Goal: Find specific page/section: Locate a particular part of the current website

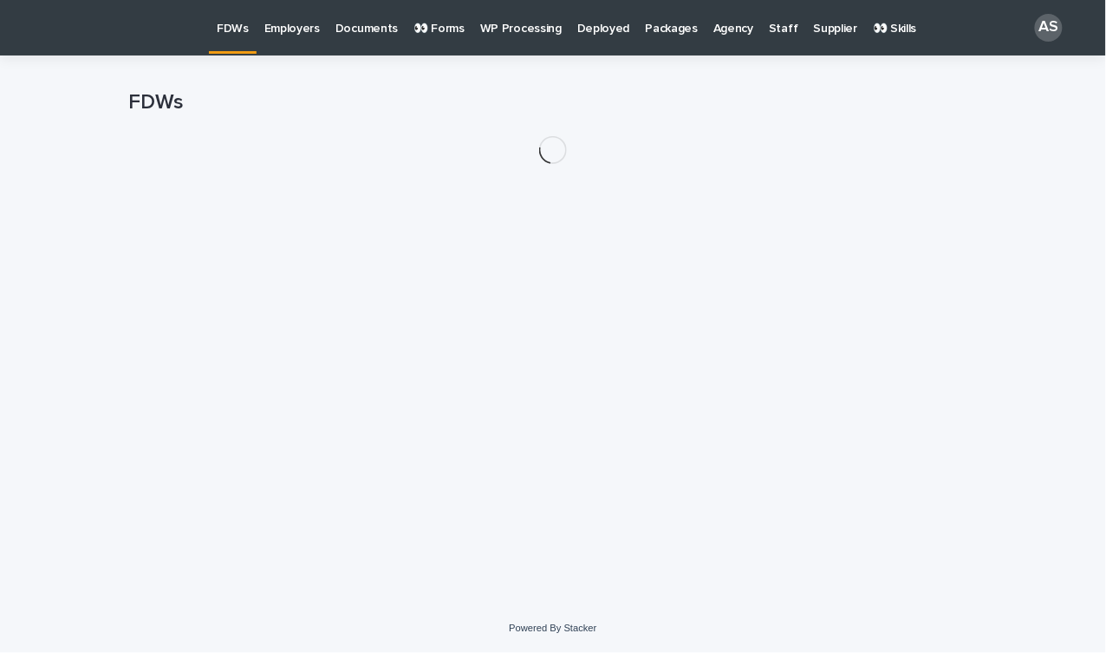
click at [297, 26] on p "Employers" at bounding box center [291, 18] width 55 height 36
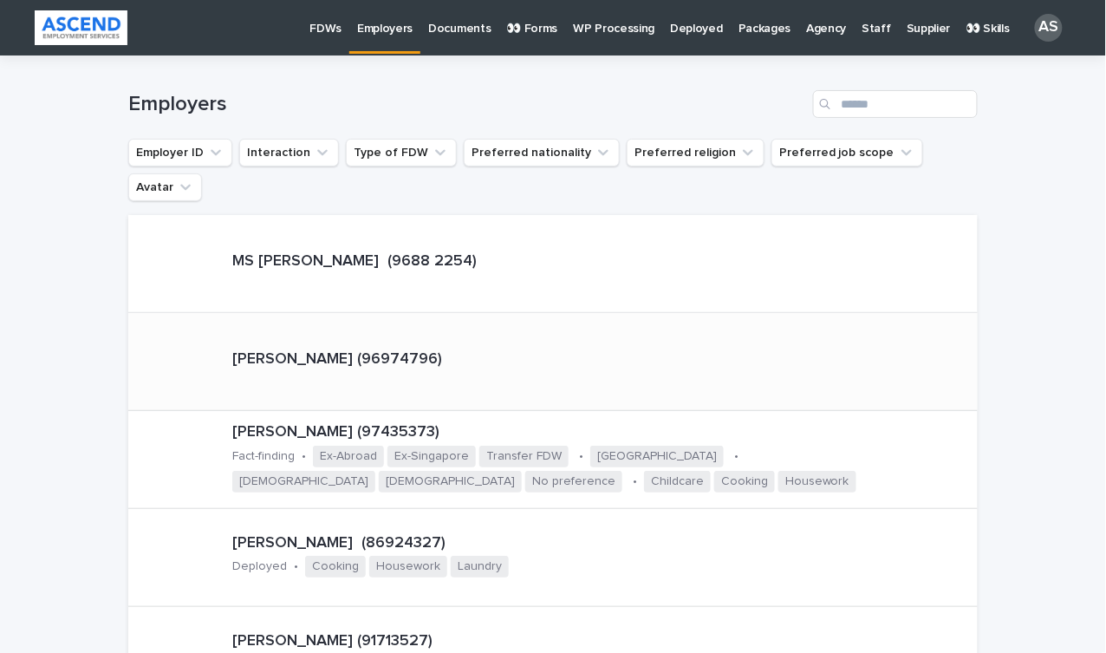
click at [245, 343] on div "[PERSON_NAME] (96974796)" at bounding box center [337, 361] width 224 height 36
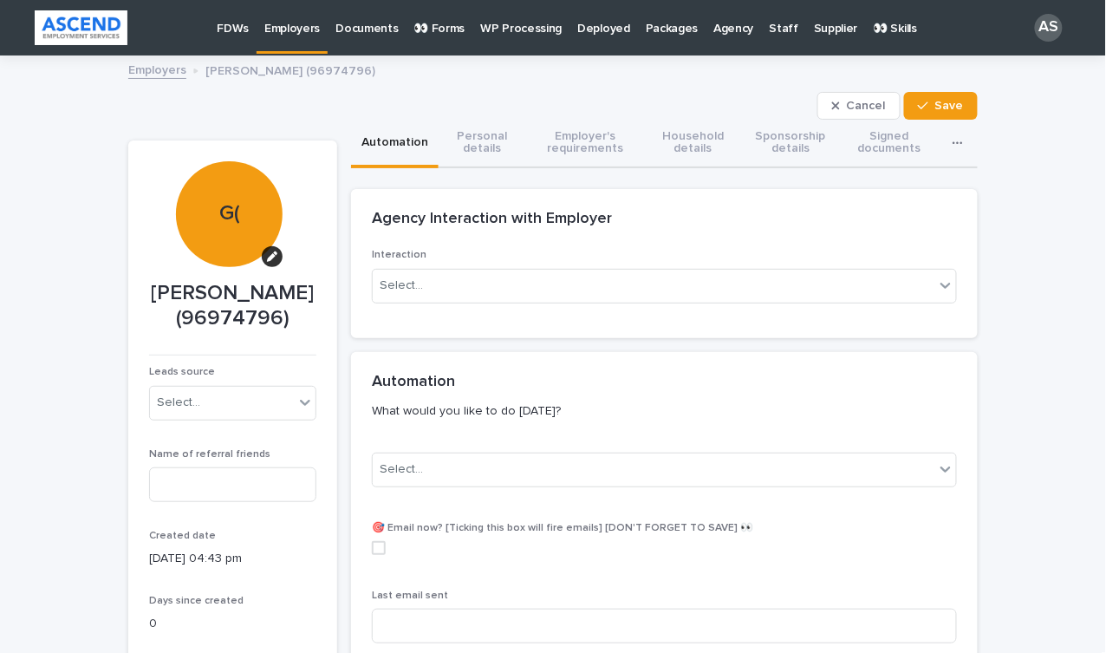
click at [301, 32] on p "Employers" at bounding box center [291, 18] width 55 height 36
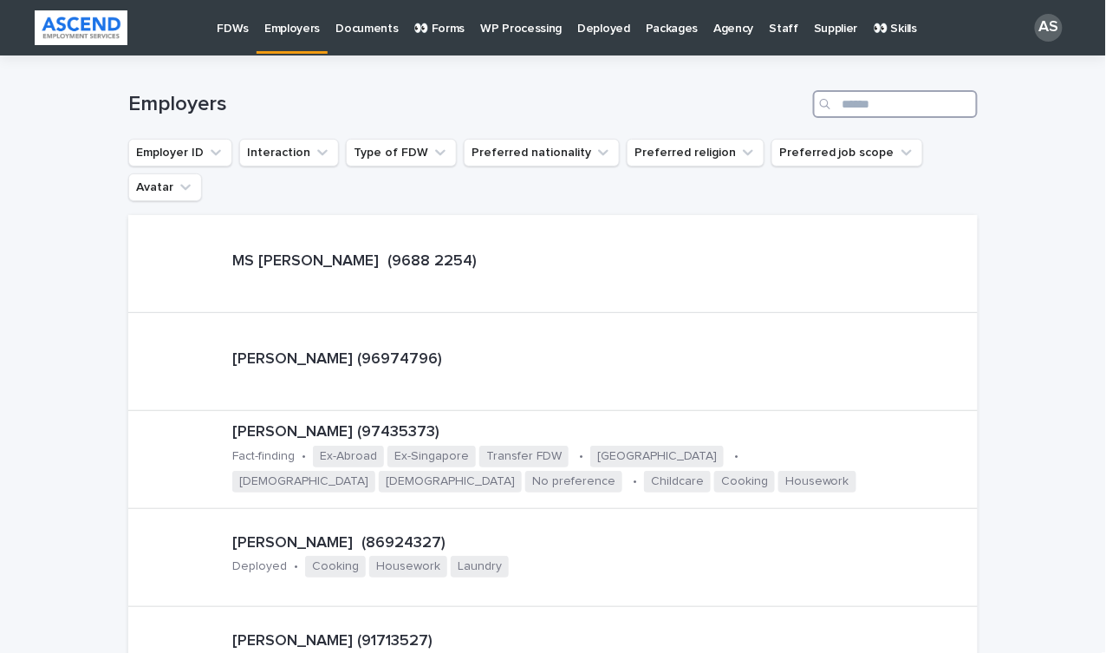
click at [871, 109] on input "Search" at bounding box center [895, 104] width 165 height 28
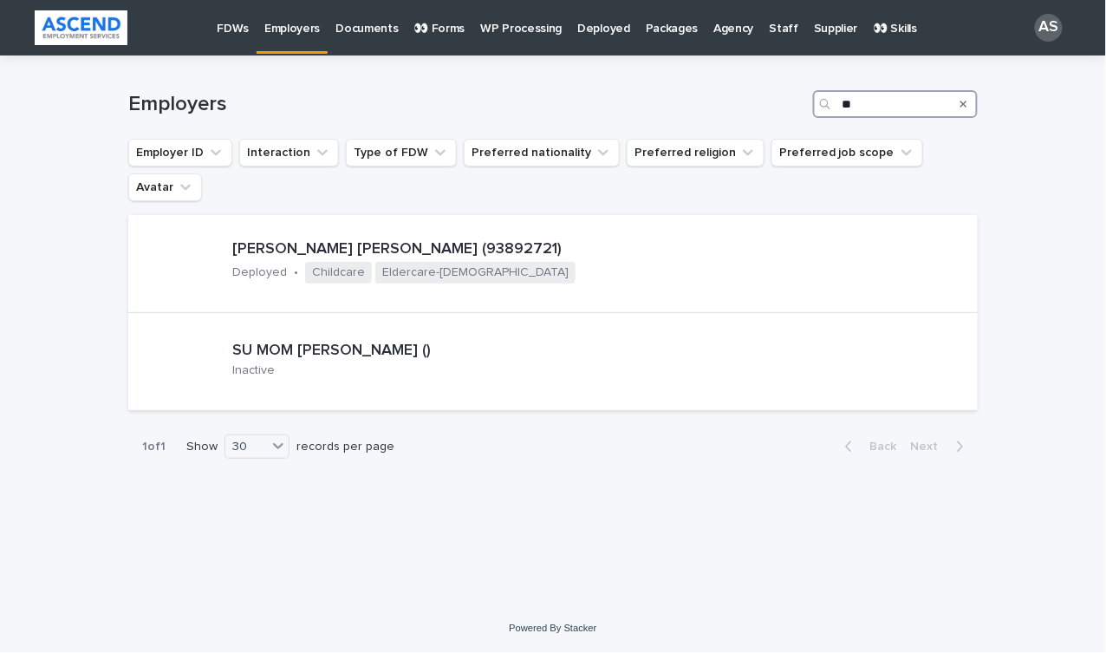
type input "*"
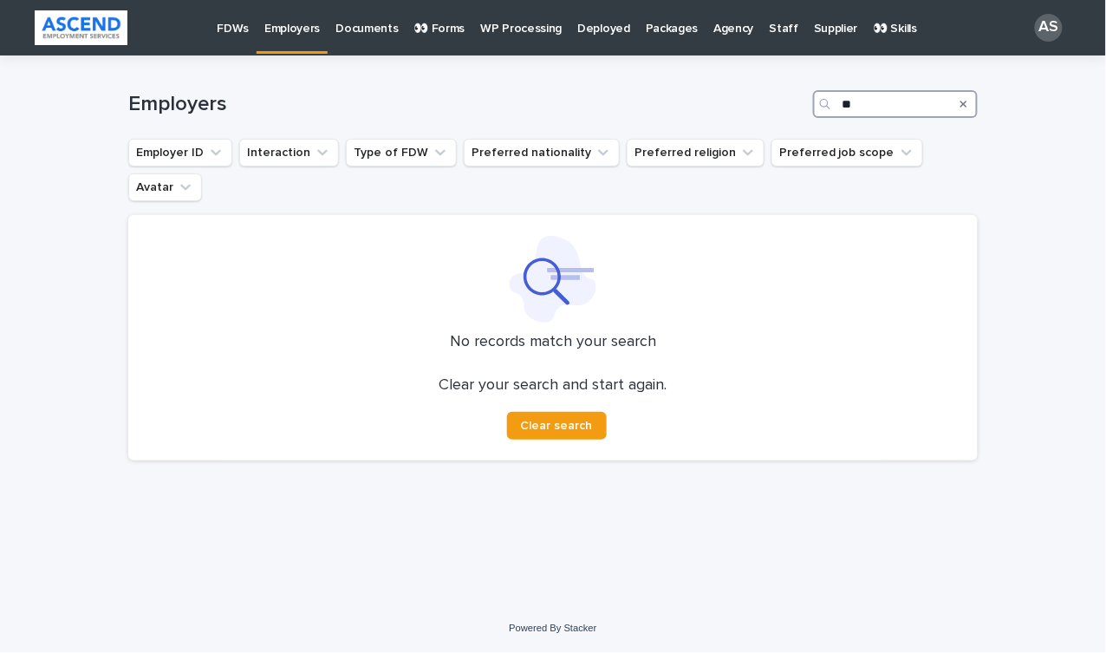
type input "*"
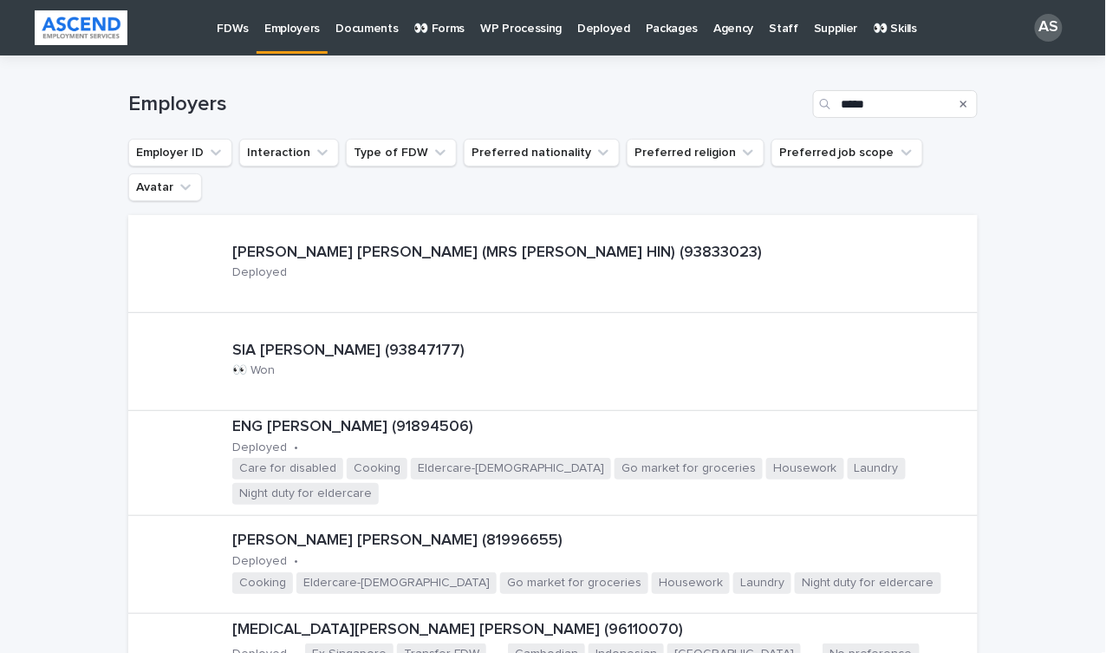
click at [840, 108] on div "Search" at bounding box center [827, 104] width 28 height 28
click at [843, 99] on input "*****" at bounding box center [895, 104] width 165 height 28
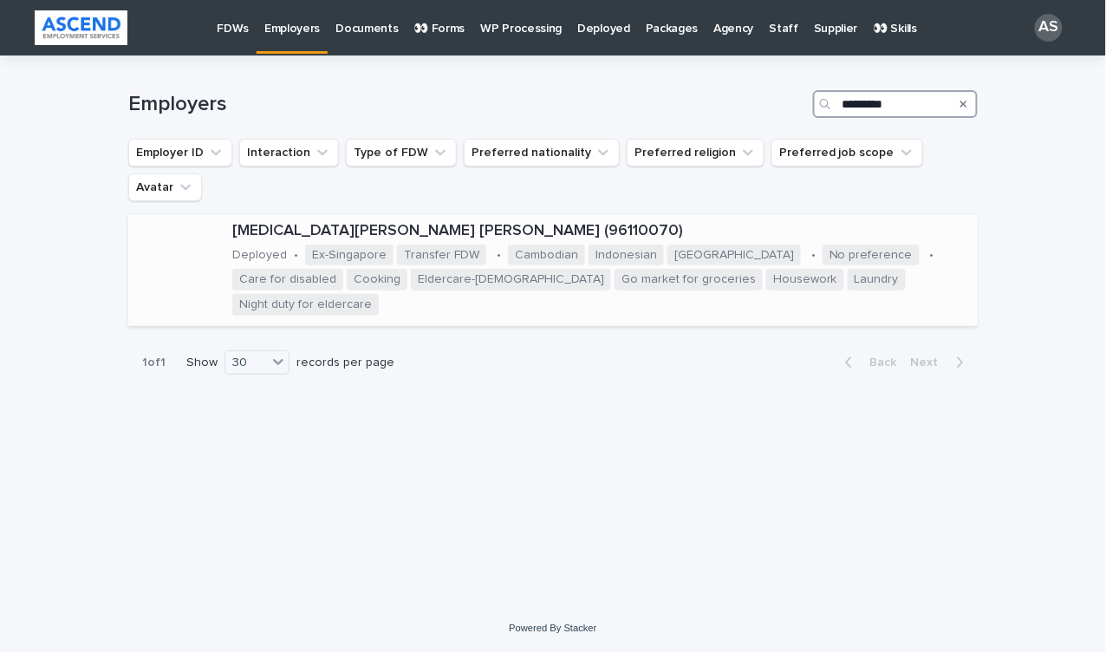
type input "*********"
click at [297, 222] on p "[MEDICAL_DATA][PERSON_NAME] [PERSON_NAME] (96110070)" at bounding box center [601, 231] width 739 height 19
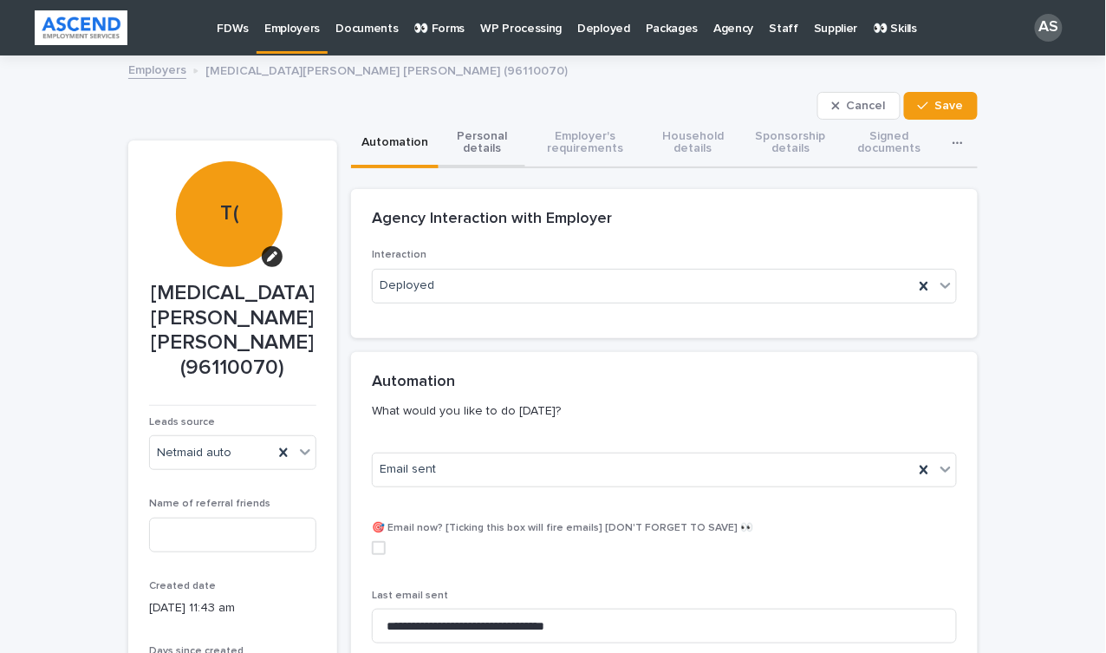
click at [490, 140] on button "Personal details" at bounding box center [482, 144] width 87 height 49
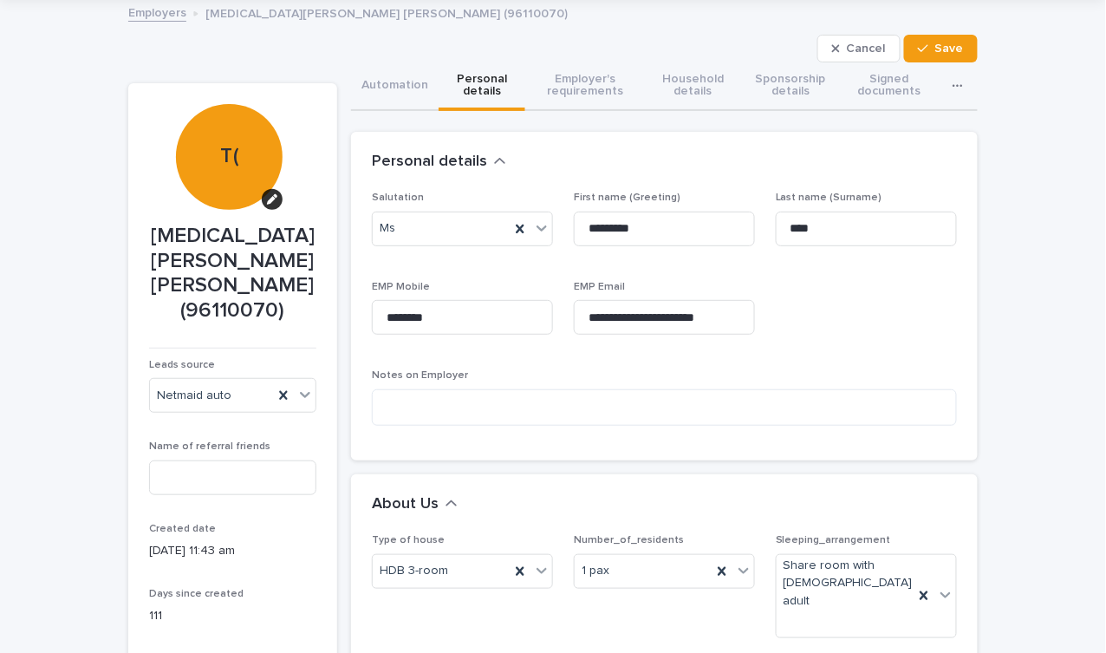
scroll to position [56, 0]
